Goal: Information Seeking & Learning: Check status

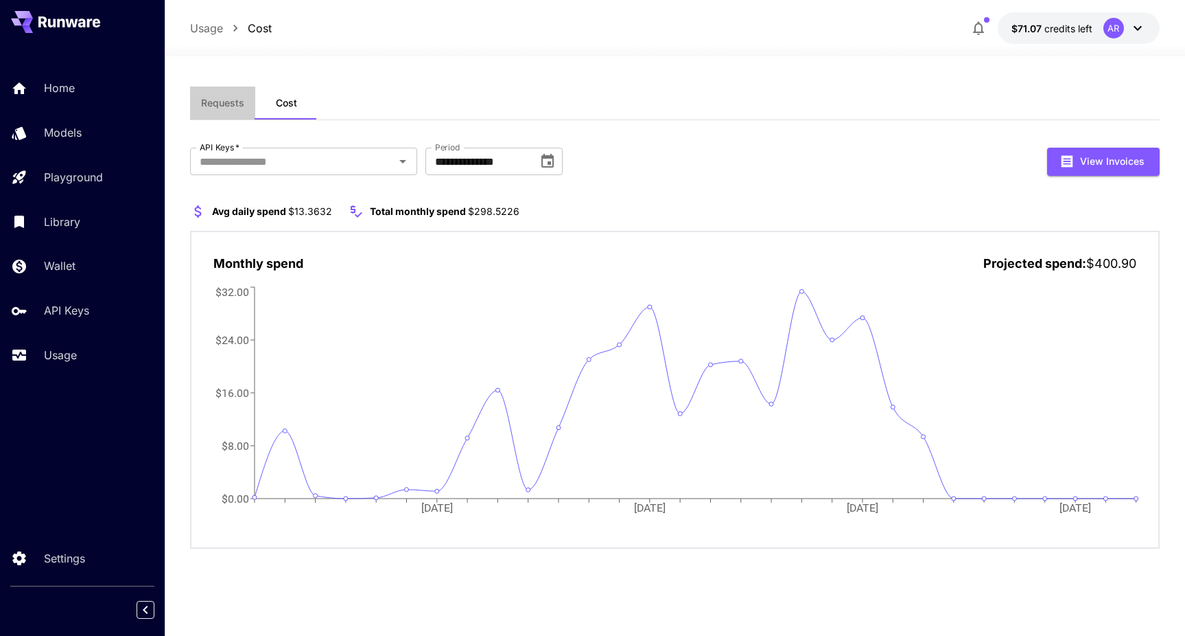
click at [214, 100] on span "Requests" at bounding box center [222, 103] width 43 height 12
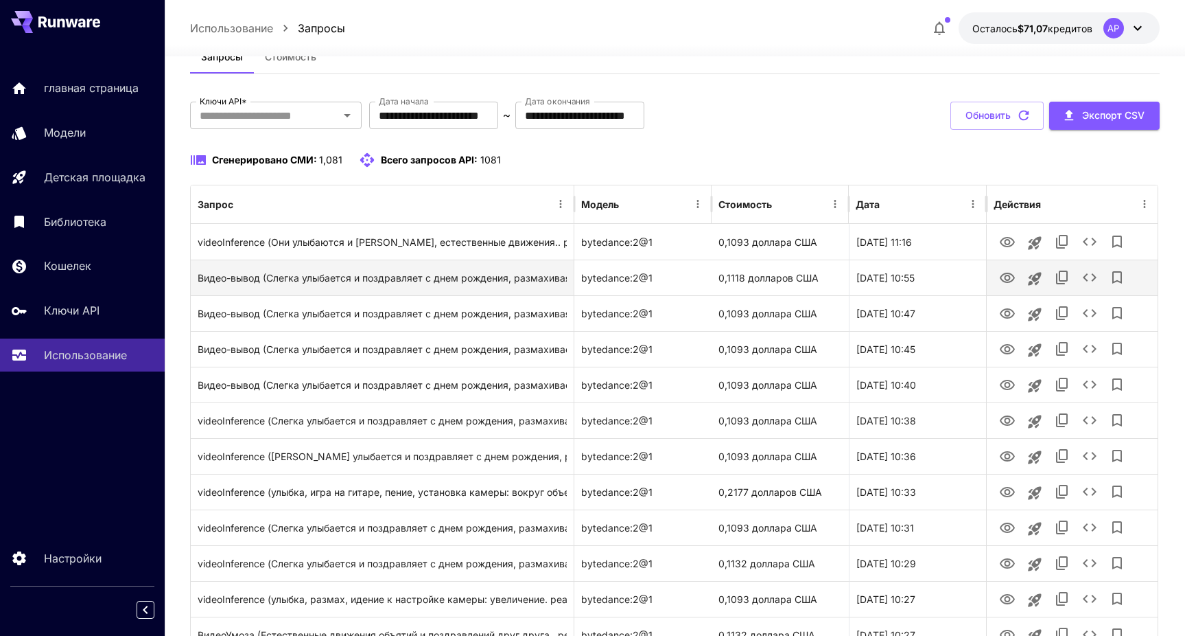
scroll to position [40, 0]
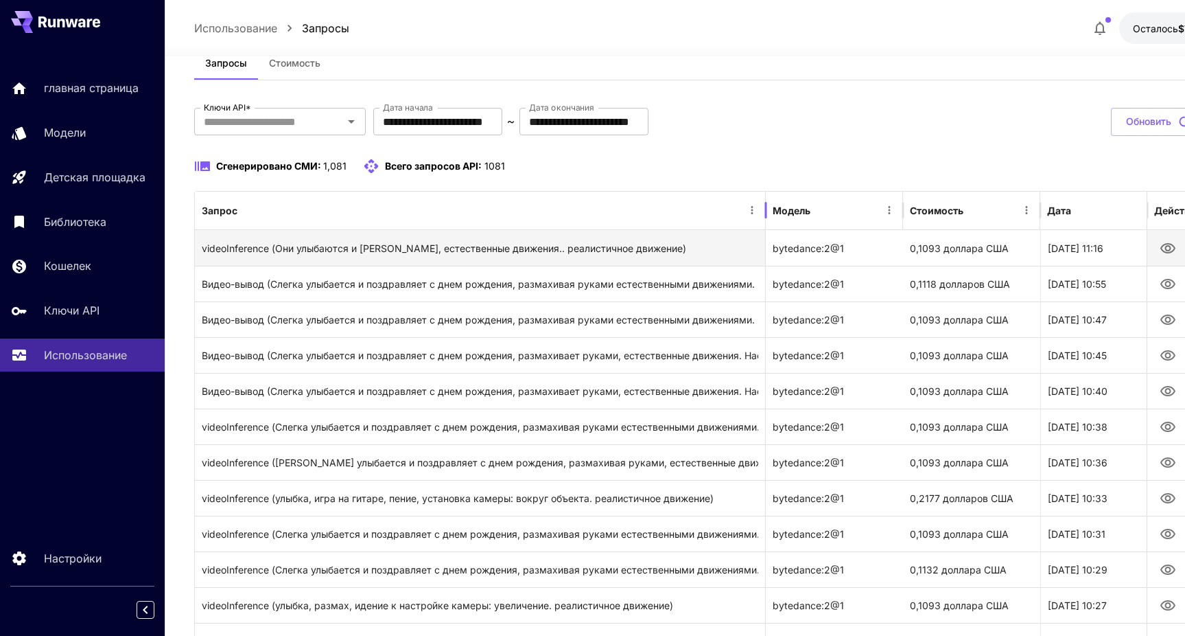
drag, startPoint x: 576, startPoint y: 209, endPoint x: 768, endPoint y: 258, distance: 198.2
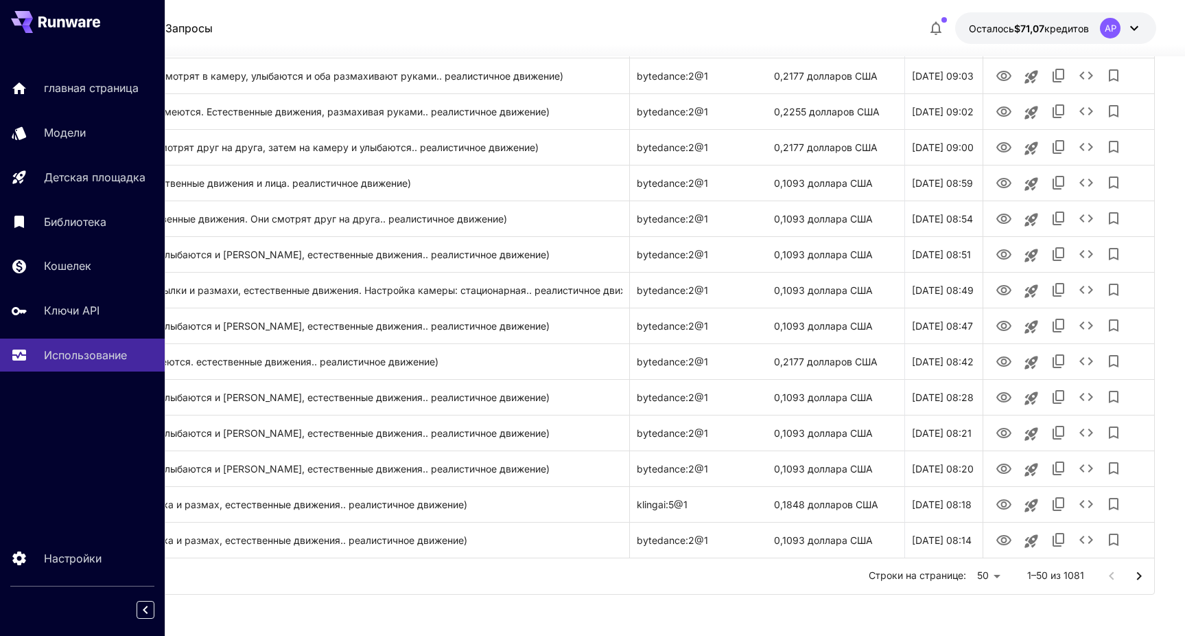
scroll to position [1496, 136]
click at [990, 612] on li "100" at bounding box center [990, 606] width 40 height 25
type input "***"
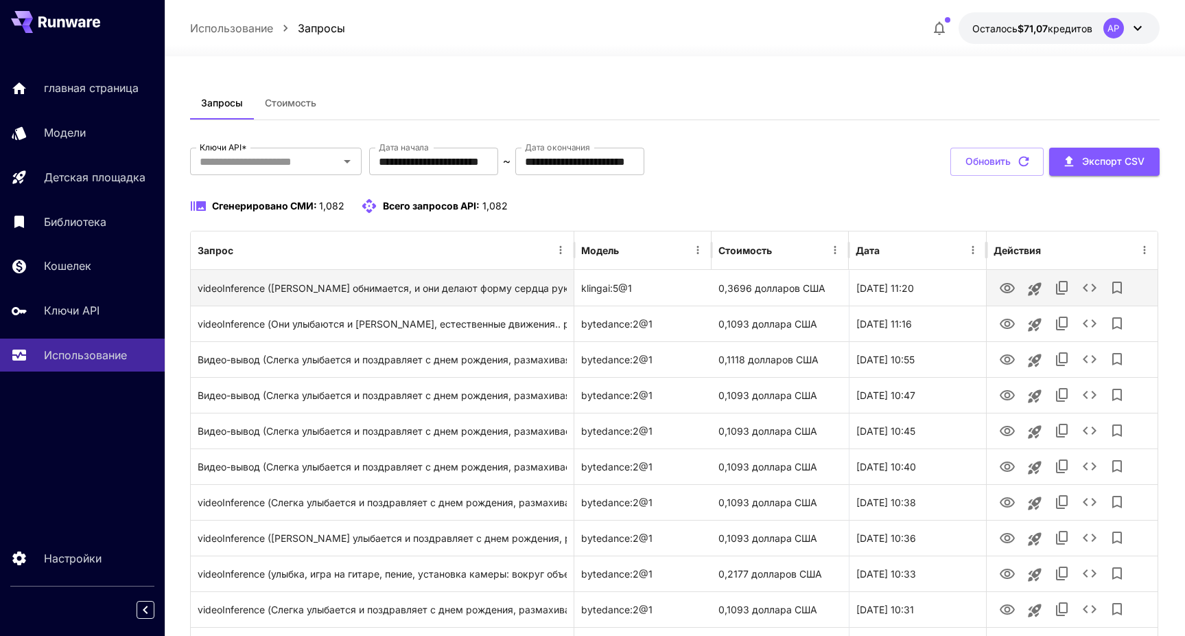
scroll to position [0, 0]
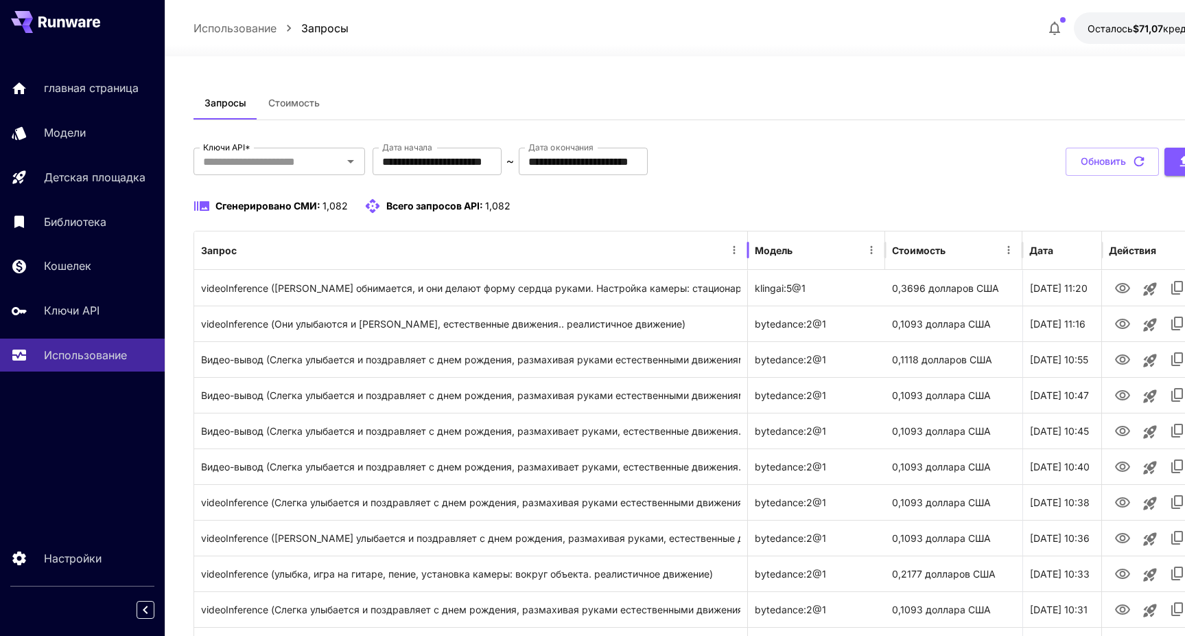
drag, startPoint x: 575, startPoint y: 246, endPoint x: 749, endPoint y: 266, distance: 174.7
click at [749, 266] on div at bounding box center [748, 250] width 7 height 38
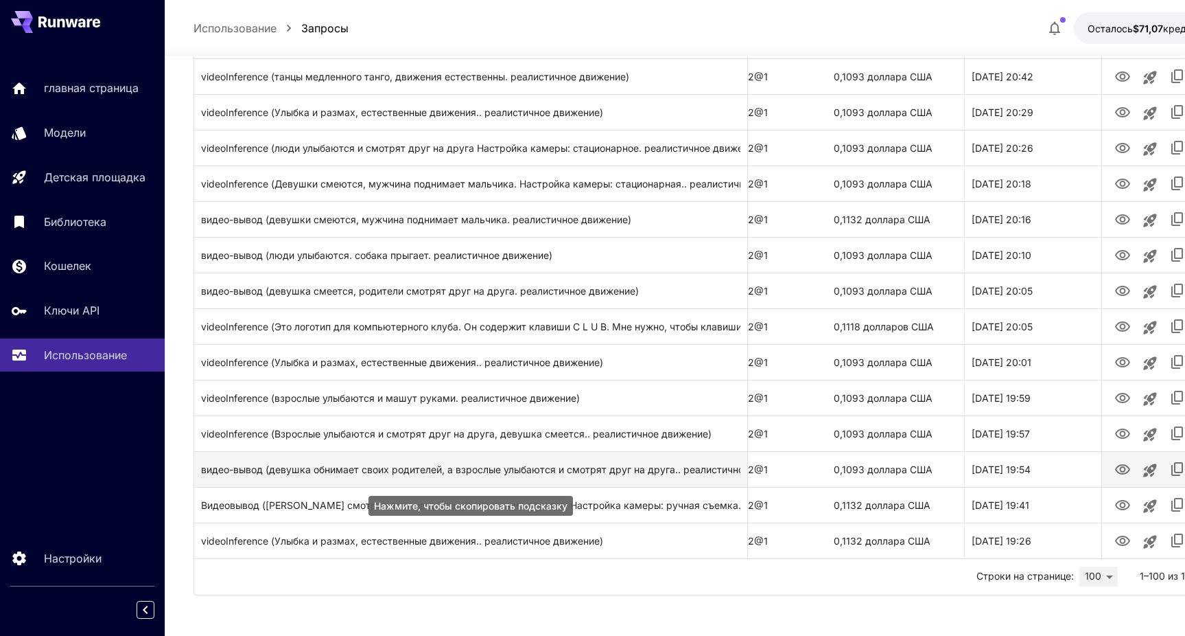
scroll to position [0, 58]
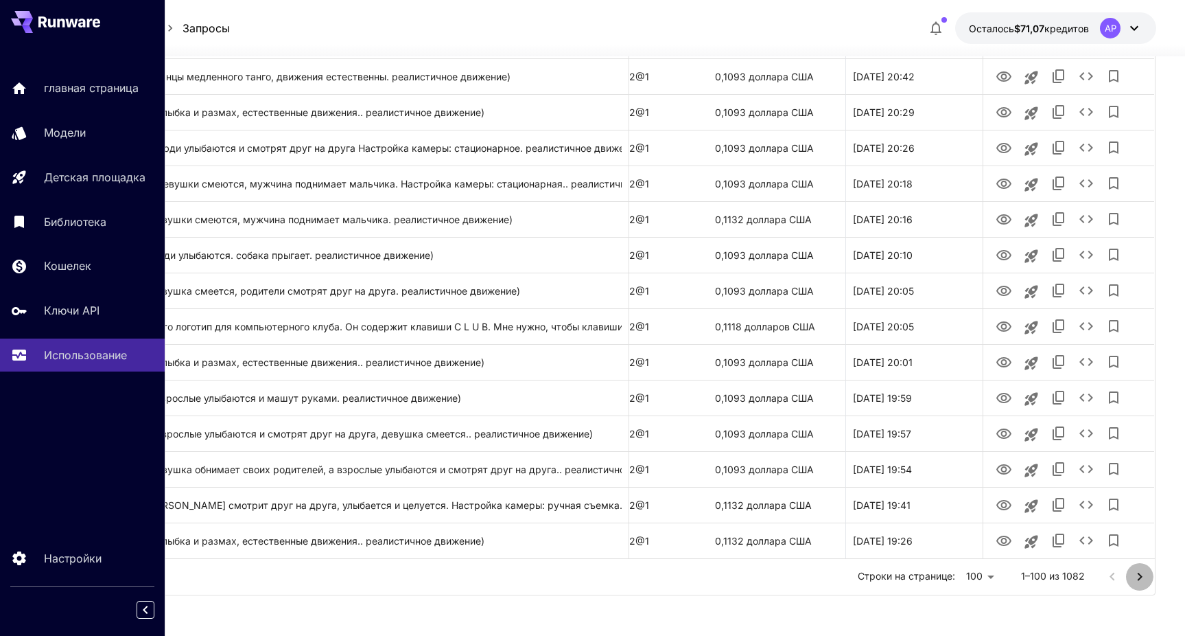
click at [1136, 576] on icon "Перейти на следующую страницу" at bounding box center [1140, 576] width 16 height 16
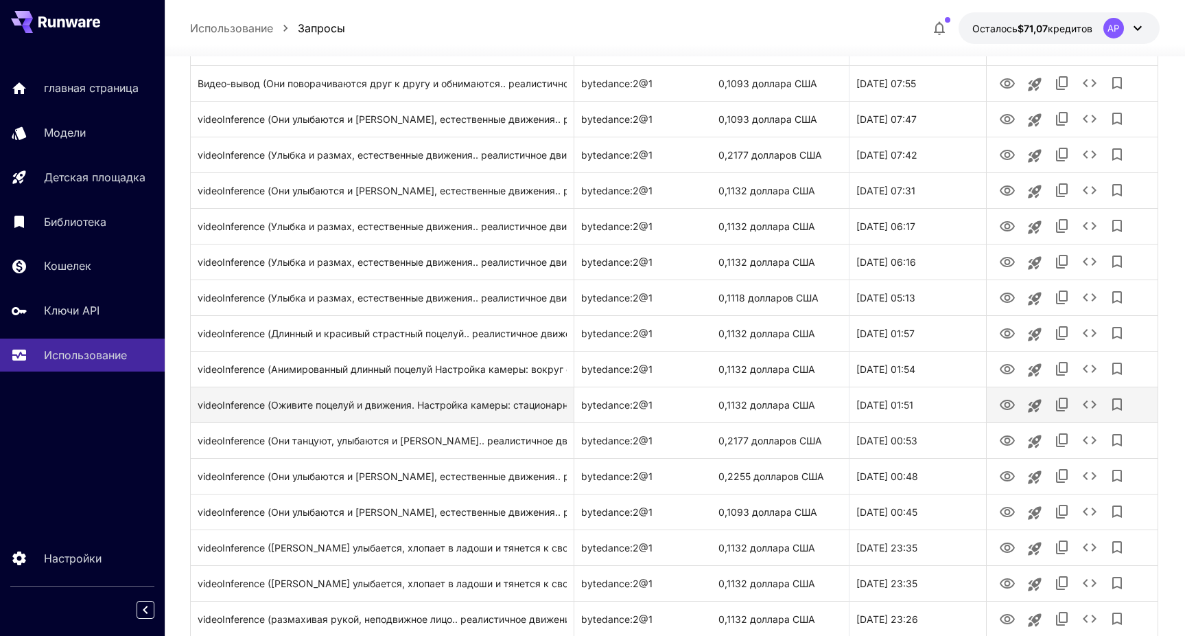
scroll to position [2022, 0]
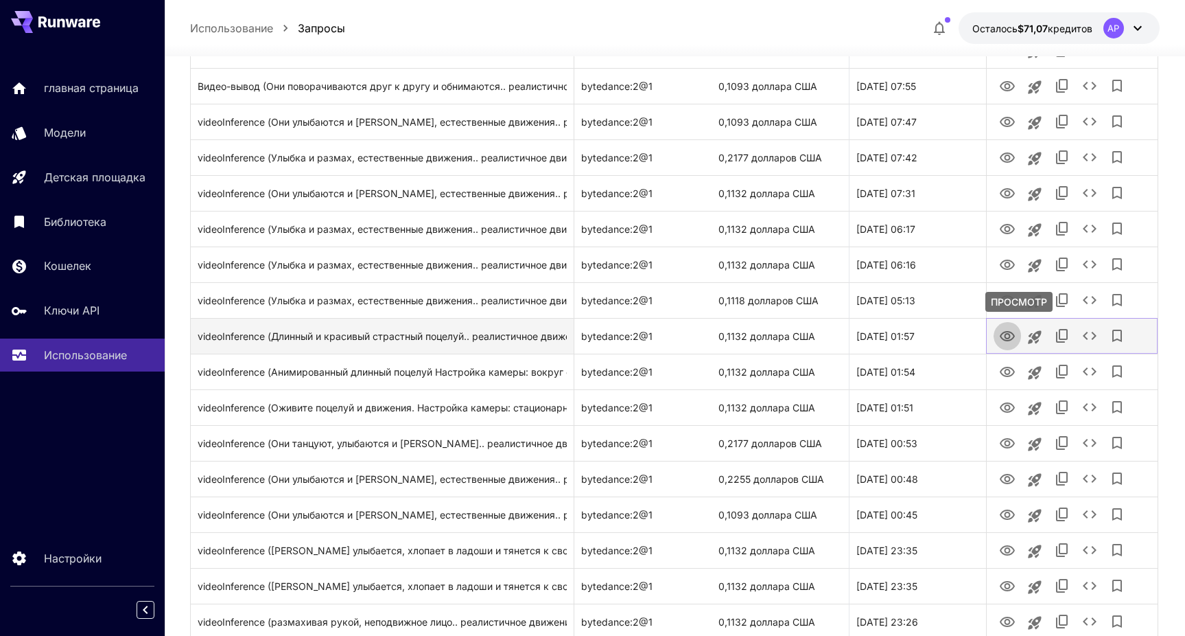
click at [1001, 337] on icon "ПРОСМОТР" at bounding box center [1007, 336] width 15 height 10
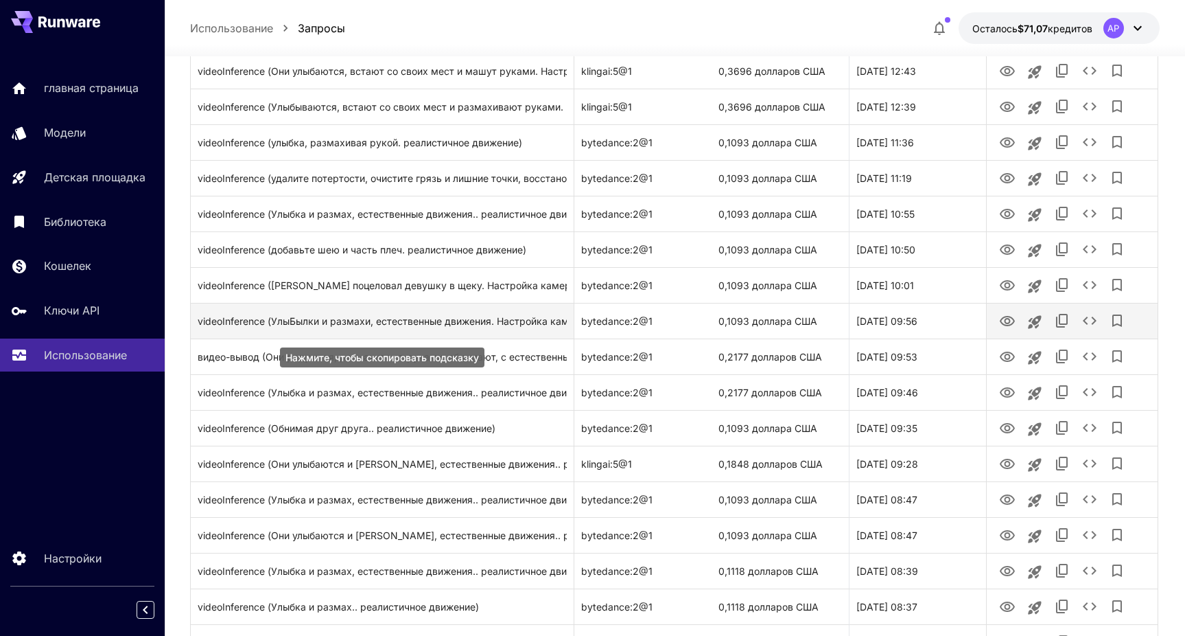
scroll to position [1425, 0]
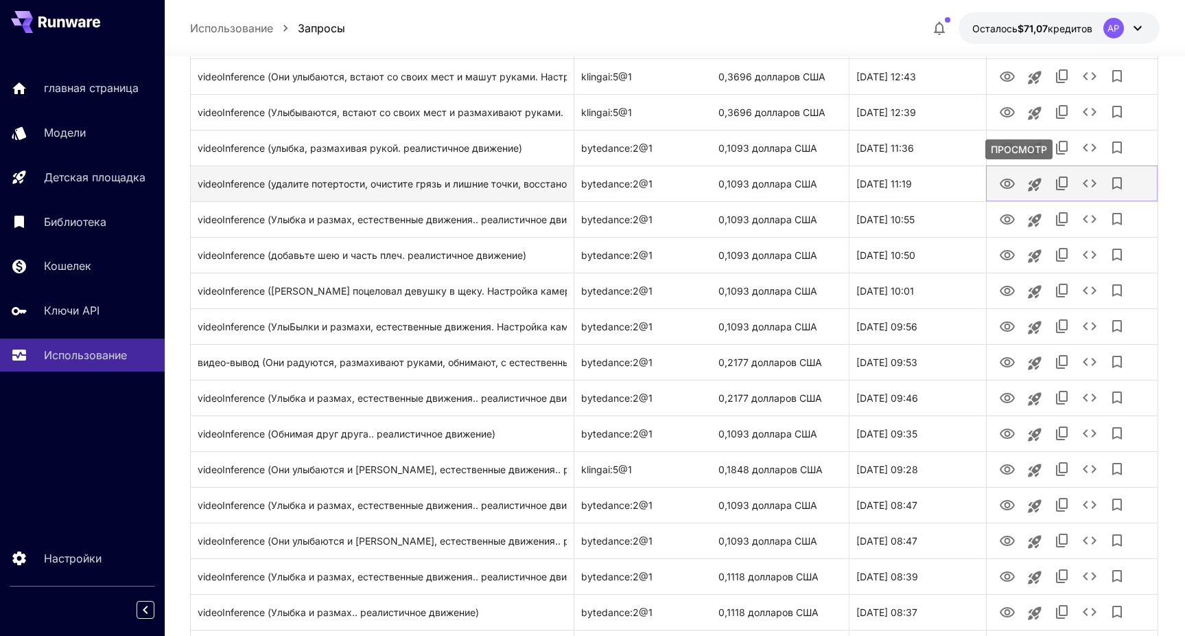
click at [1003, 183] on icon "ПРОСМОТР" at bounding box center [1007, 184] width 16 height 16
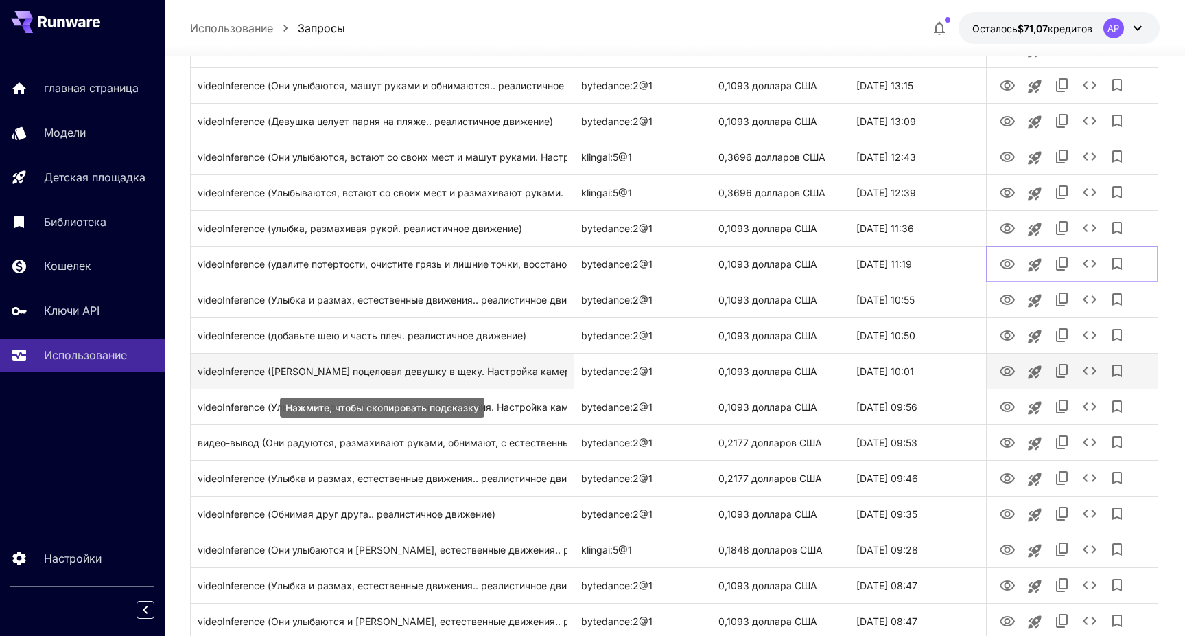
scroll to position [1343, 0]
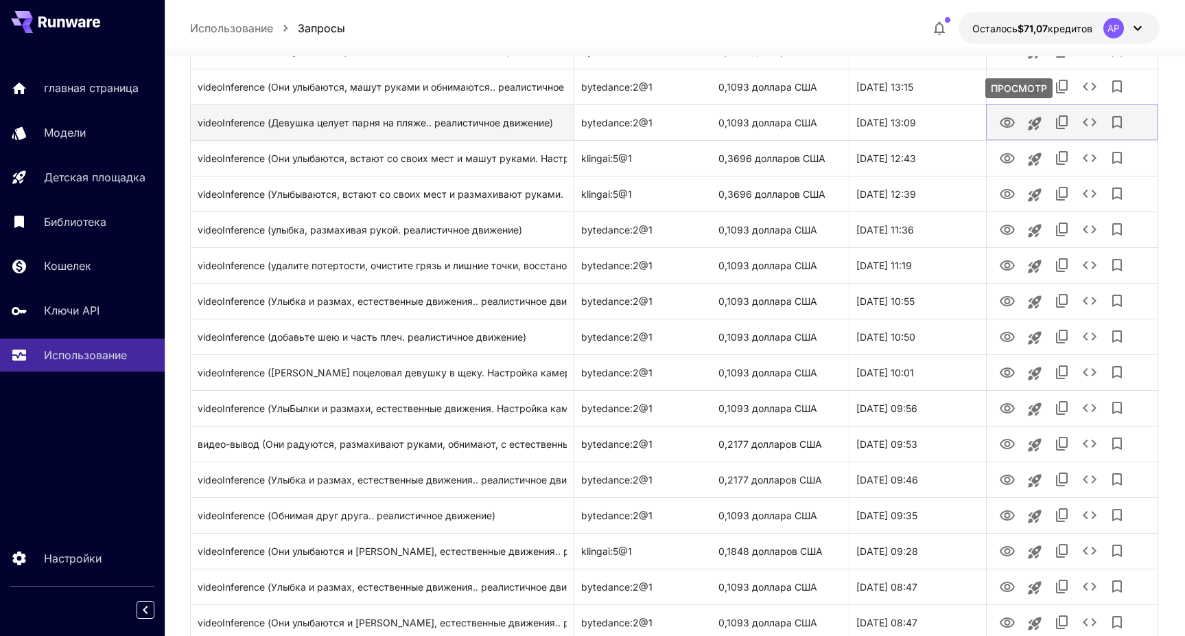
click at [1000, 119] on icon "ПРОСМОТР" at bounding box center [1007, 122] width 15 height 10
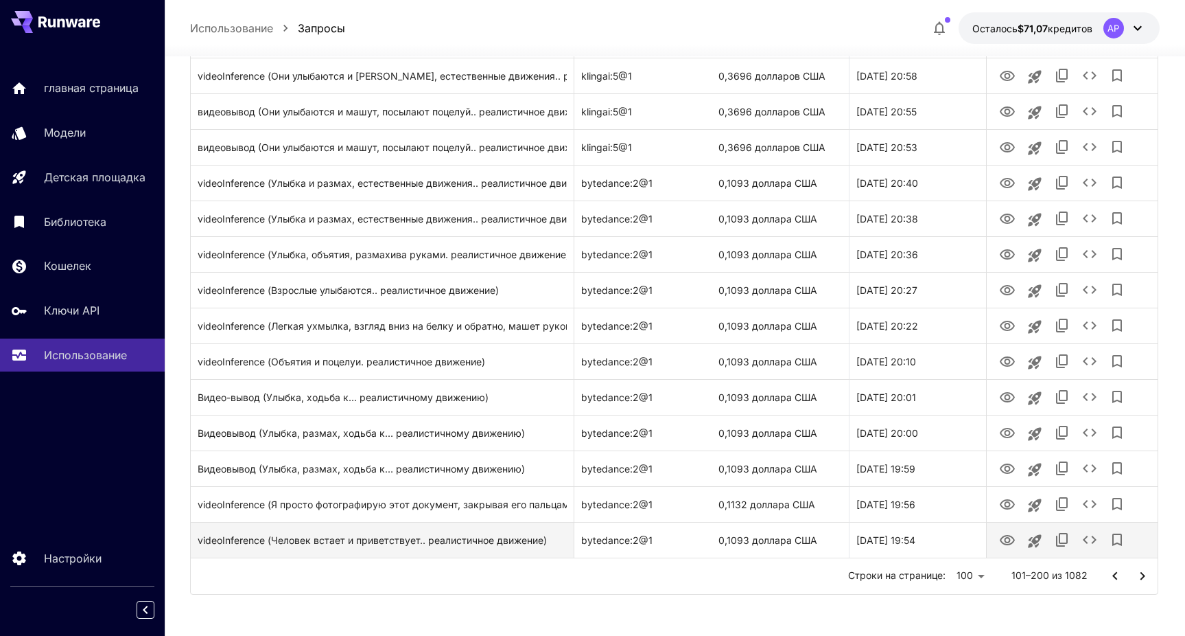
scroll to position [3280, 0]
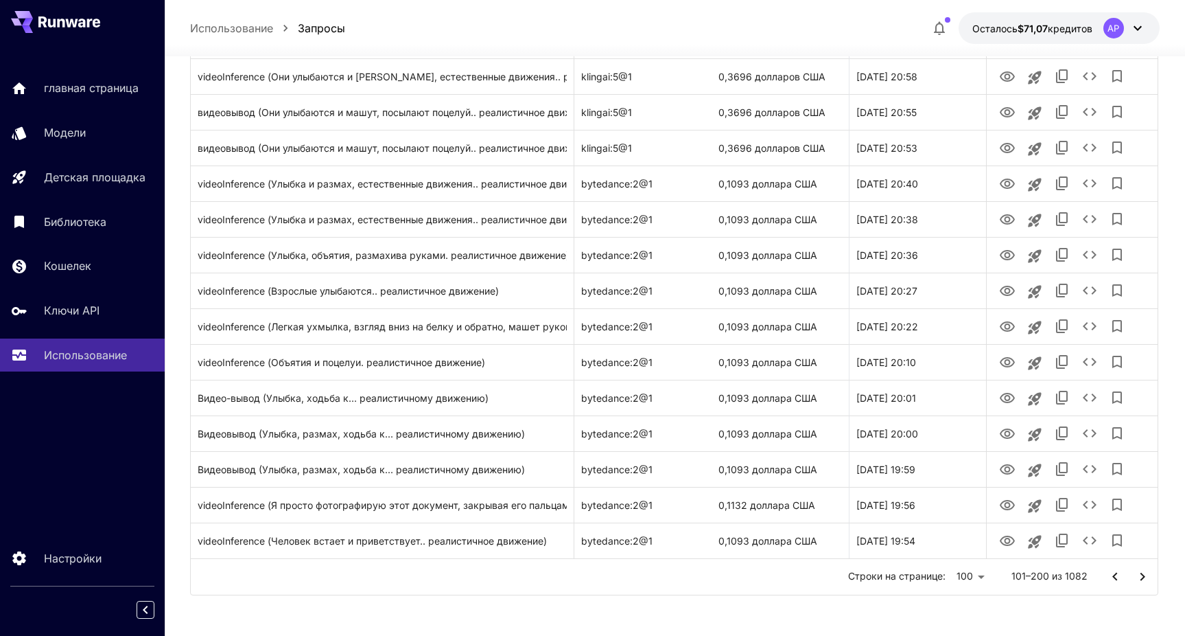
click at [1143, 580] on icon "Перейти на следующую страницу" at bounding box center [1142, 576] width 16 height 16
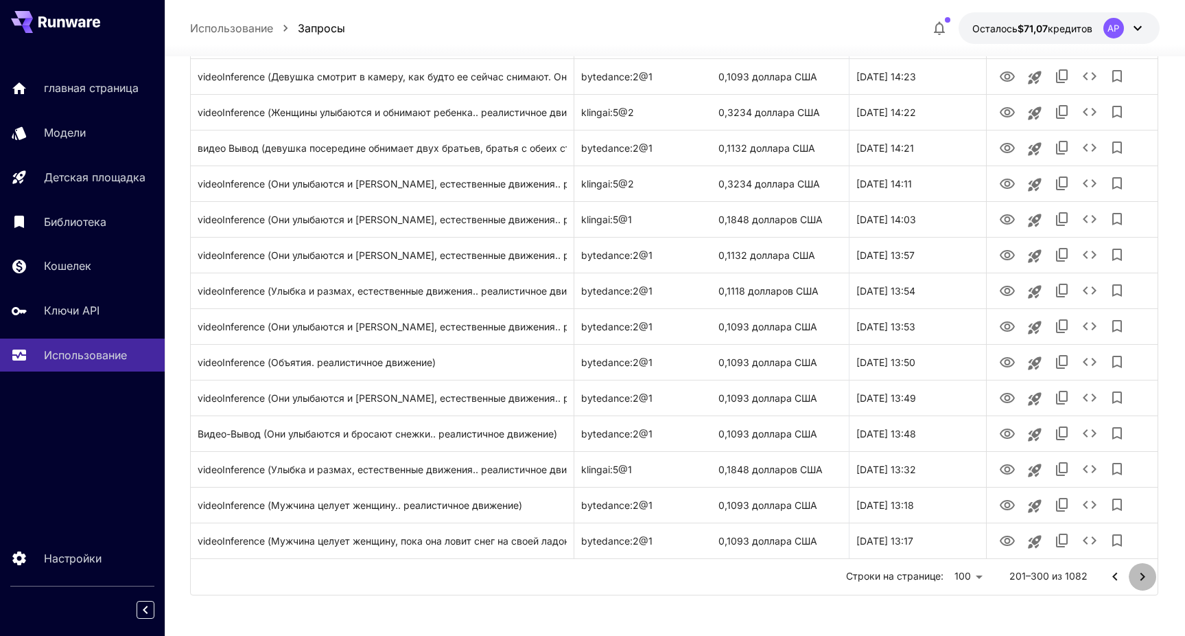
click at [1148, 573] on icon "Перейти на следующую страницу" at bounding box center [1142, 576] width 16 height 16
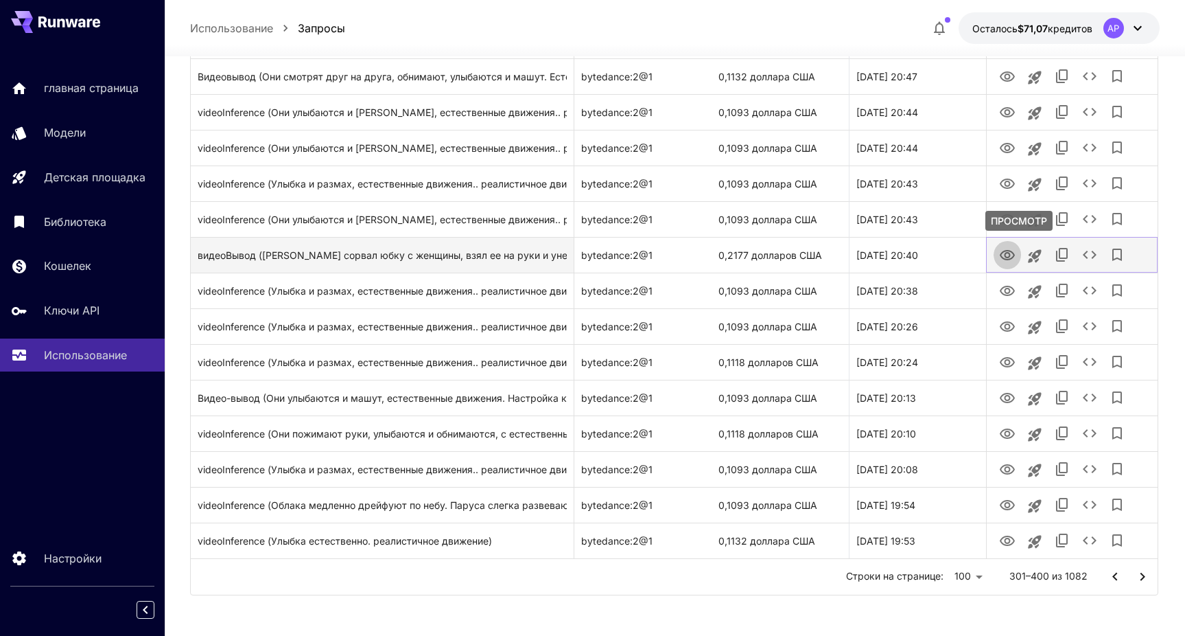
click at [1006, 255] on icon "ПРОСМОТР" at bounding box center [1007, 255] width 16 height 16
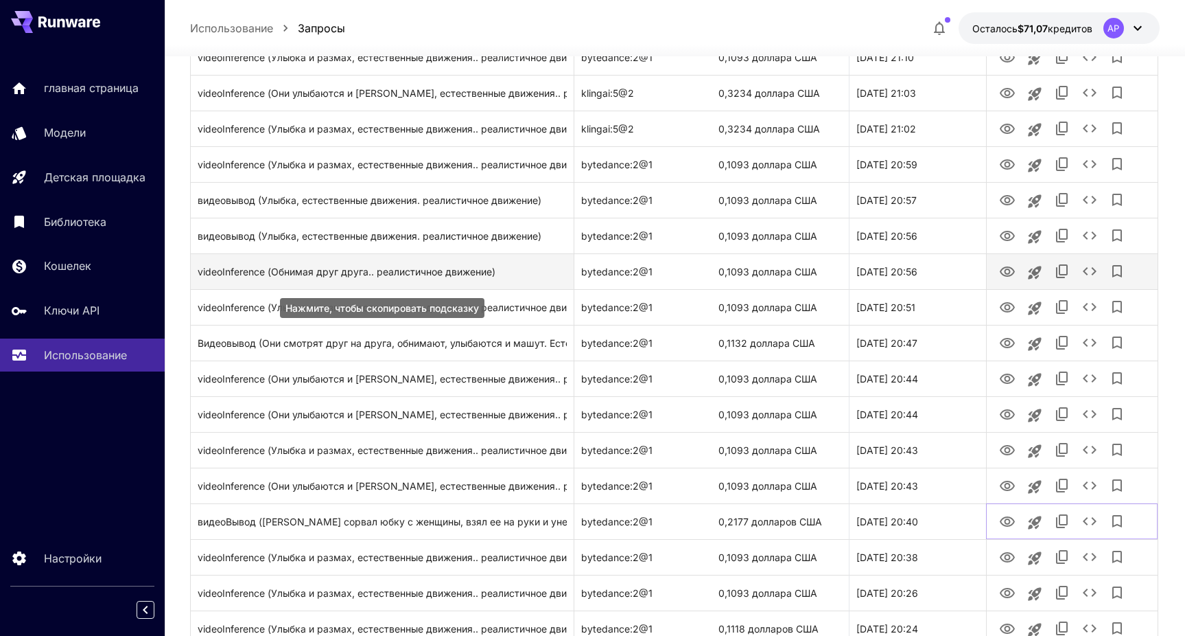
scroll to position [3010, 0]
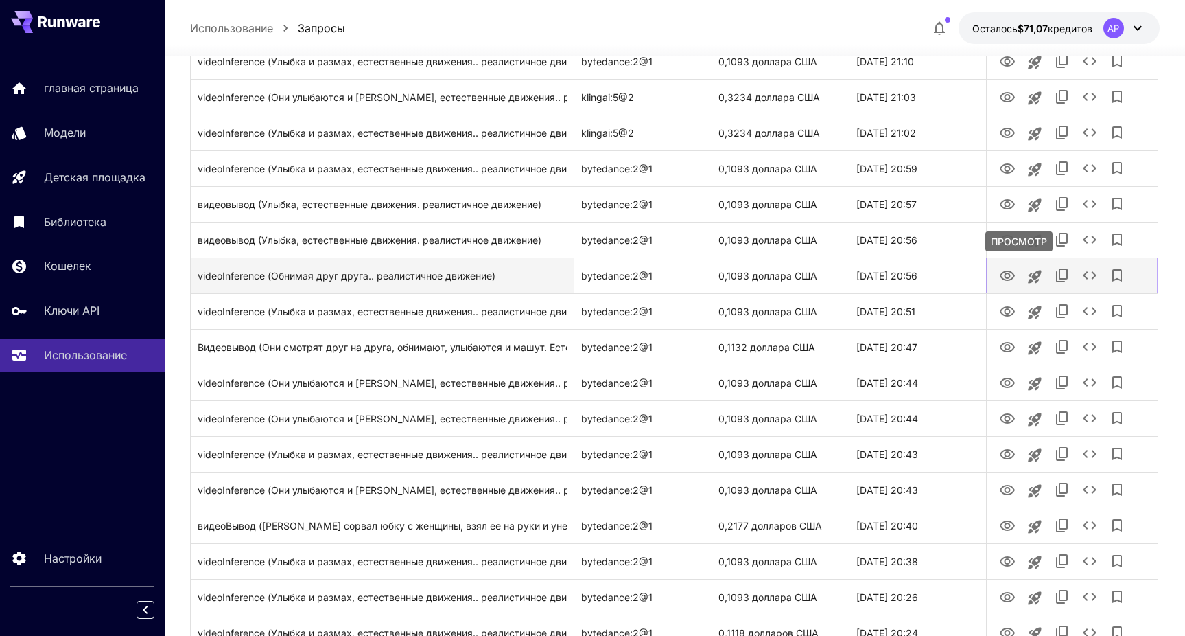
click at [1003, 277] on icon "ПРОСМОТР" at bounding box center [1007, 275] width 15 height 10
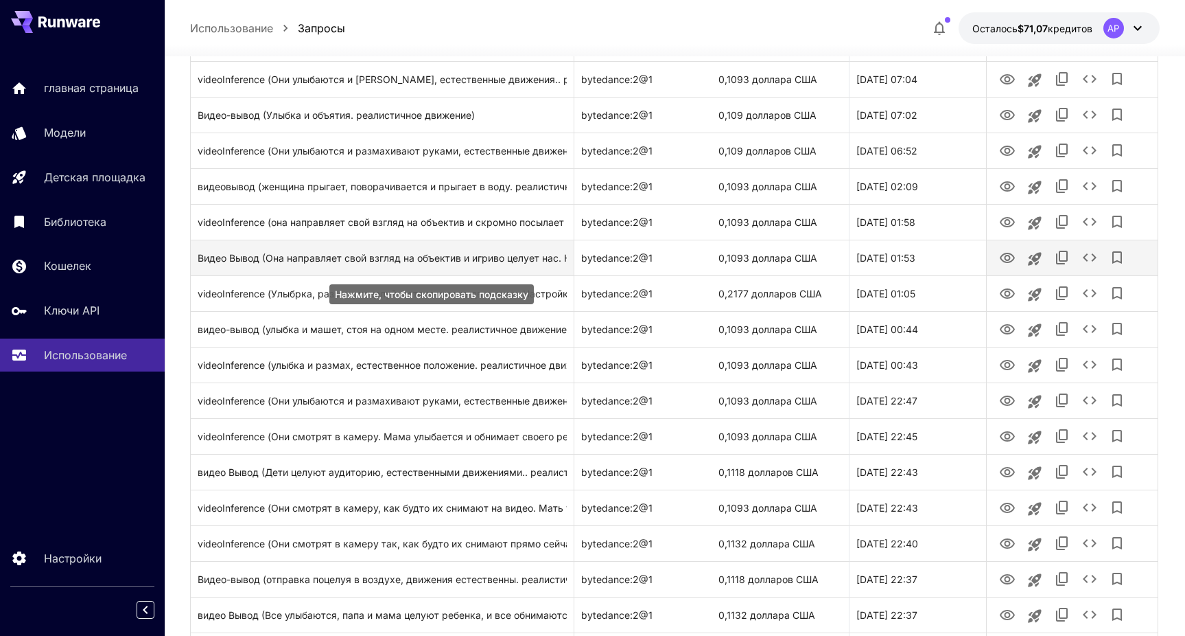
scroll to position [2094, 0]
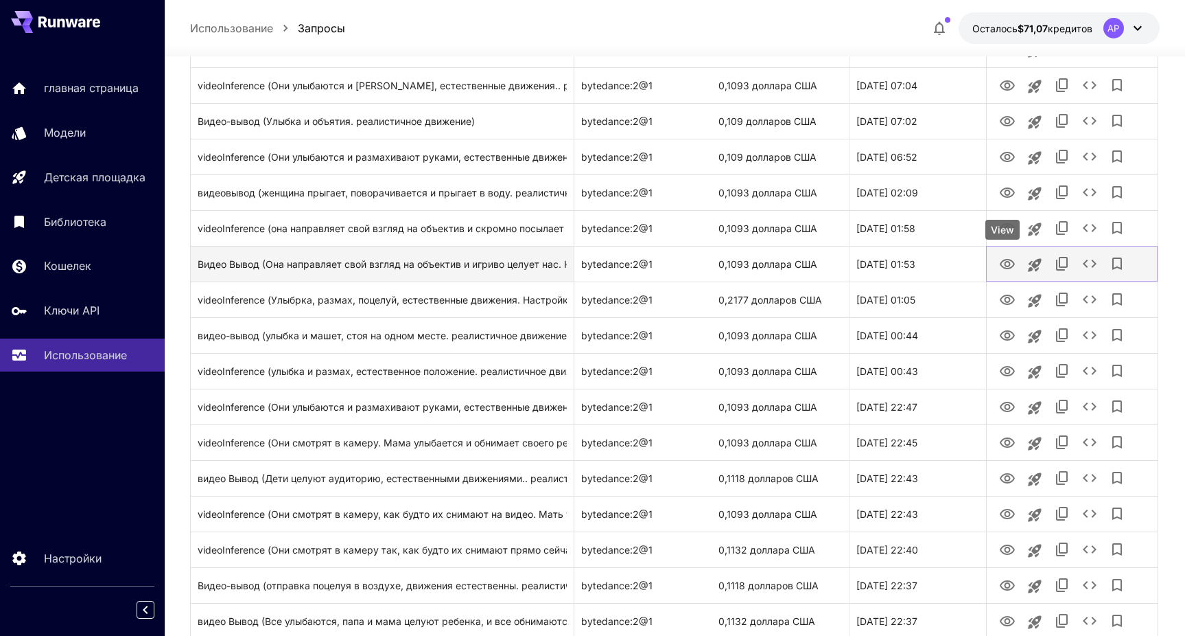
click at [1006, 266] on icon "ПРОСМОТР" at bounding box center [1007, 264] width 16 height 16
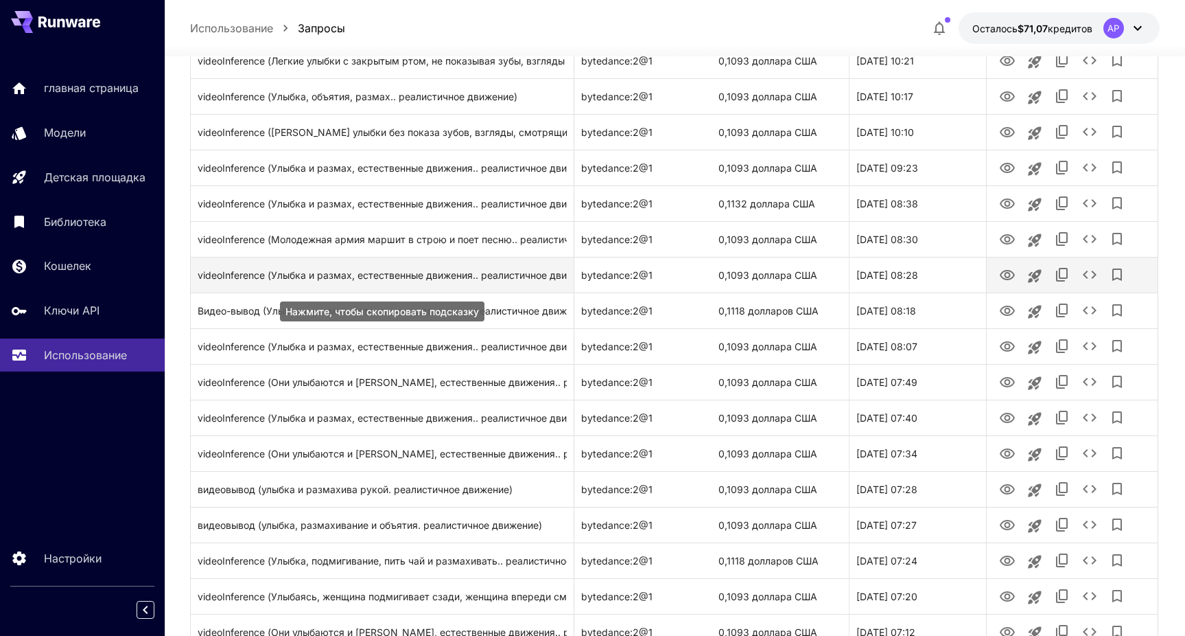
scroll to position [1436, 0]
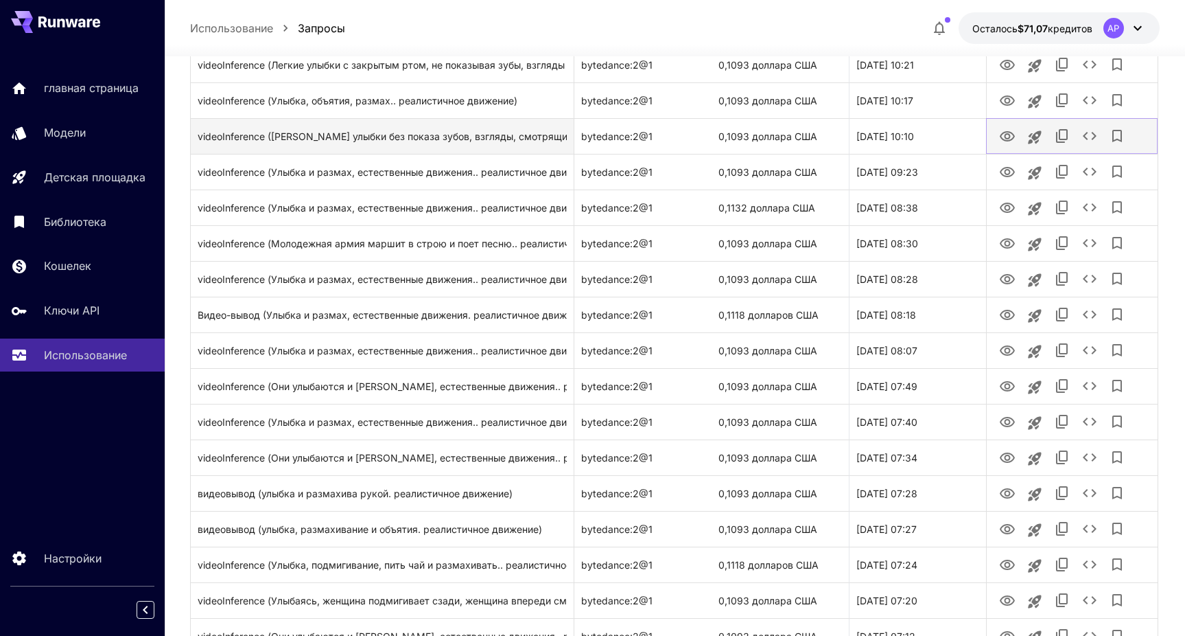
click at [1003, 135] on icon "ПРОСМОТР" at bounding box center [1007, 136] width 16 height 16
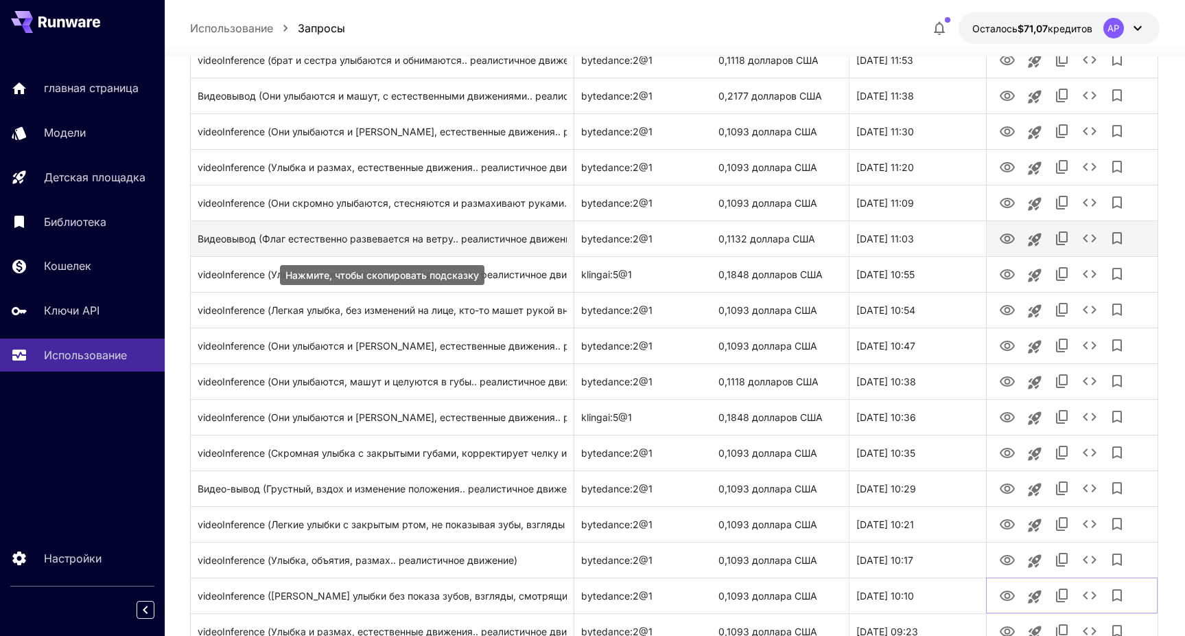
scroll to position [972, 0]
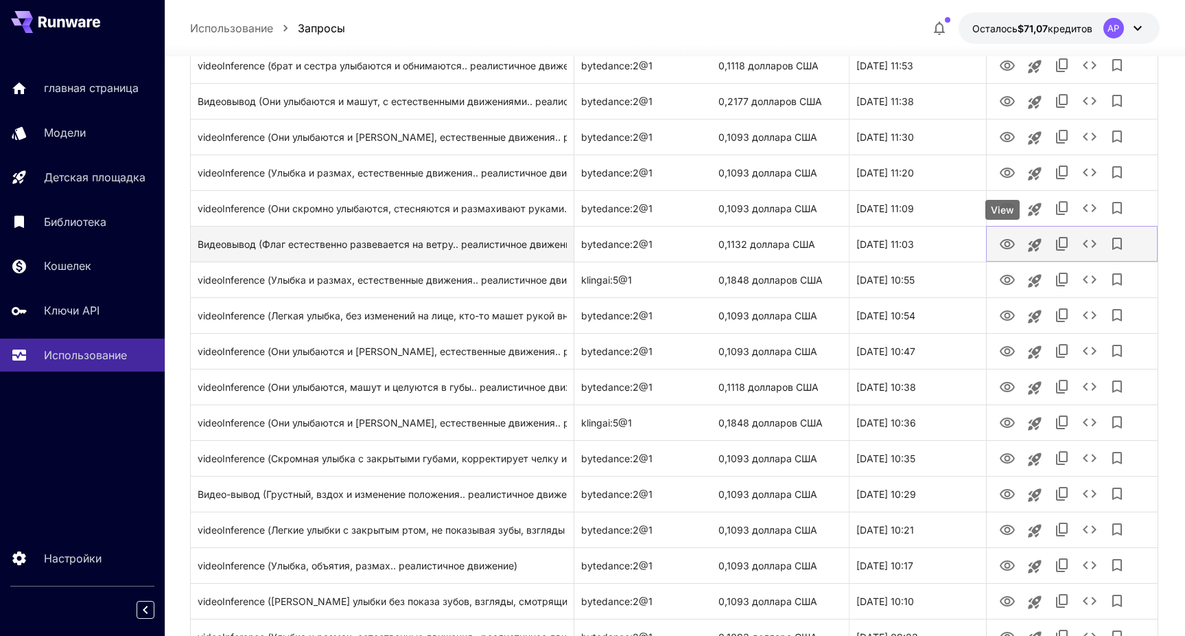
click at [1001, 242] on icon "ПРОСМОТР" at bounding box center [1007, 244] width 16 height 16
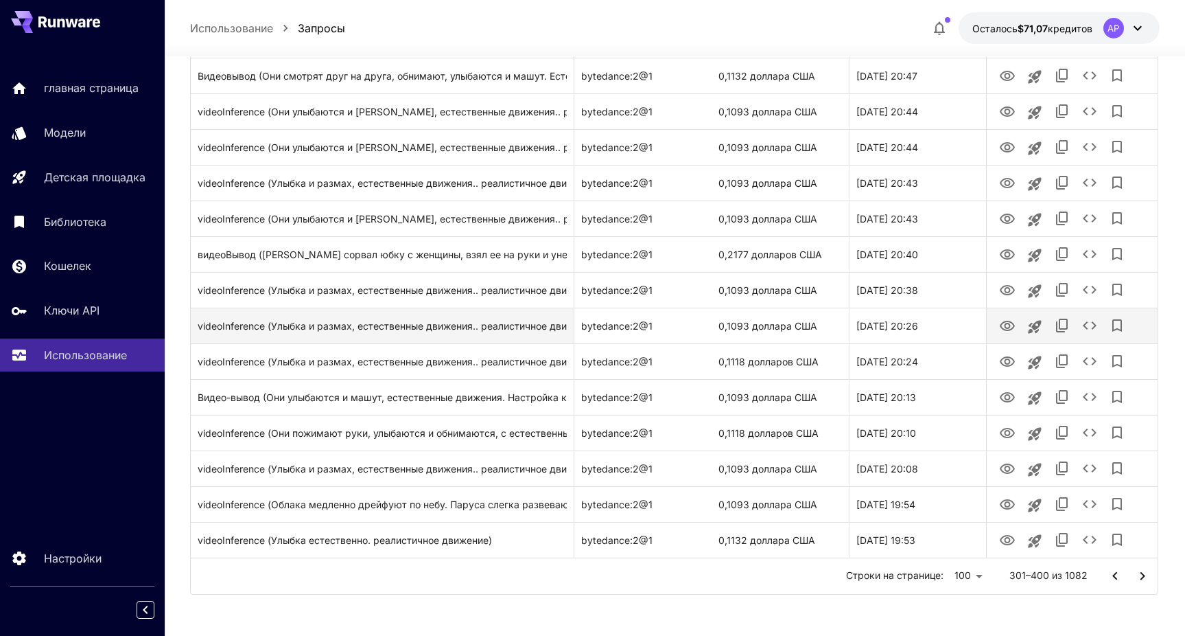
scroll to position [3280, 0]
click at [1141, 579] on icon "Перейти на следующую страницу" at bounding box center [1143, 576] width 5 height 8
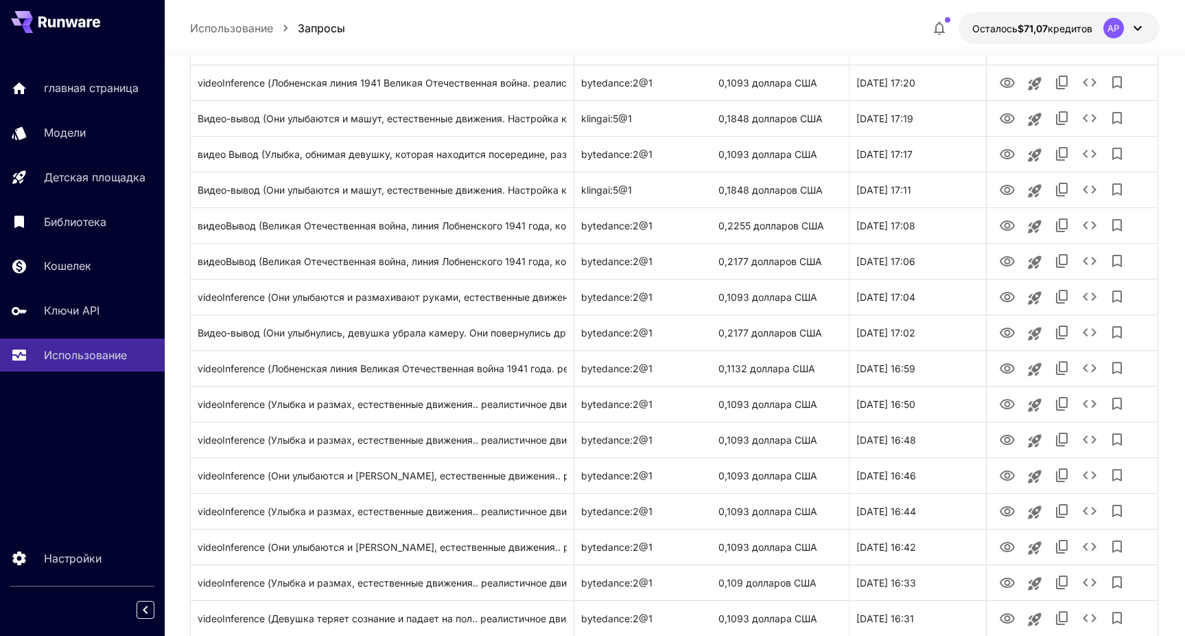
scroll to position [1911, 0]
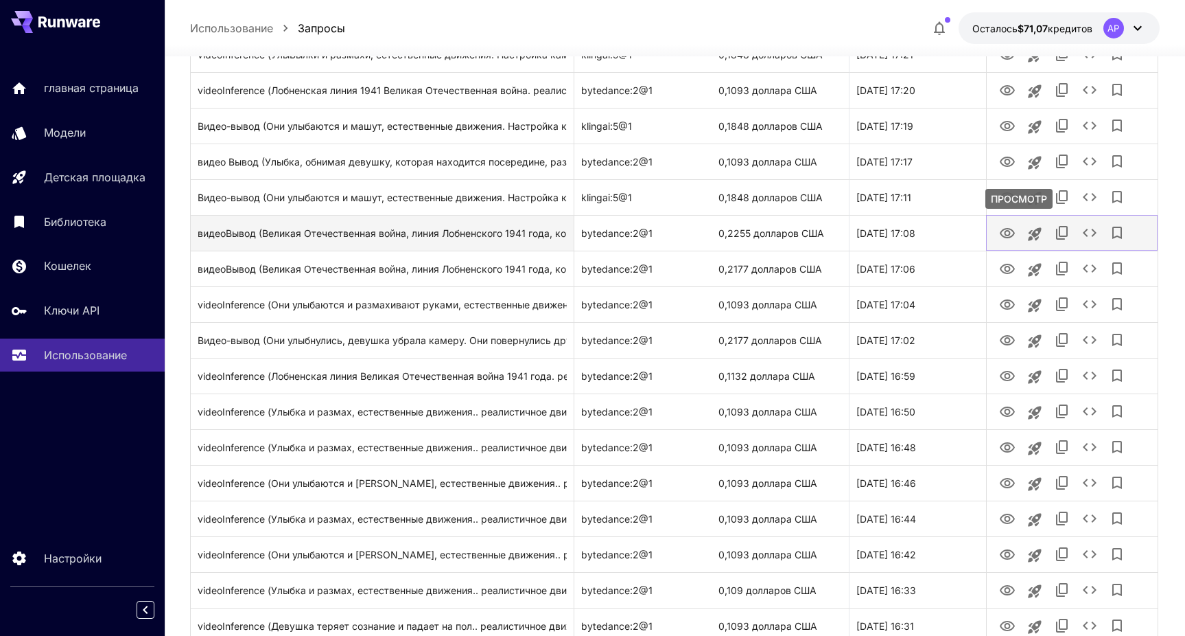
click at [1001, 231] on icon "ПРОСМОТР" at bounding box center [1007, 233] width 15 height 10
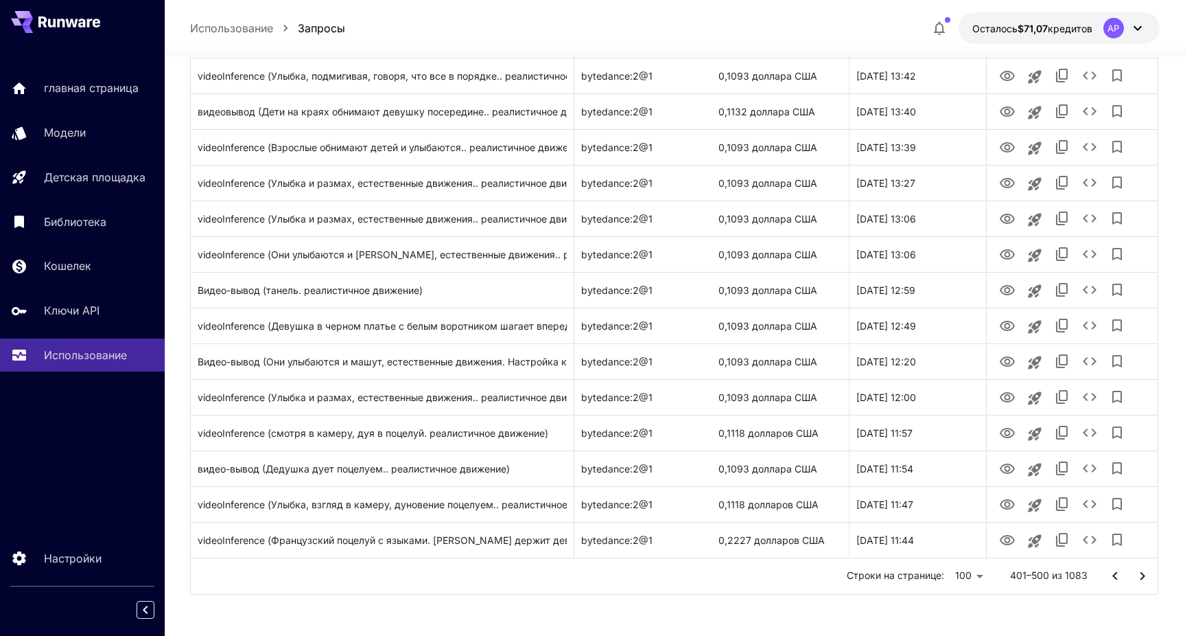
scroll to position [3280, 0]
click at [1150, 579] on icon "Перейти на следующую страницу" at bounding box center [1142, 576] width 16 height 16
